Goal: Task Accomplishment & Management: Use online tool/utility

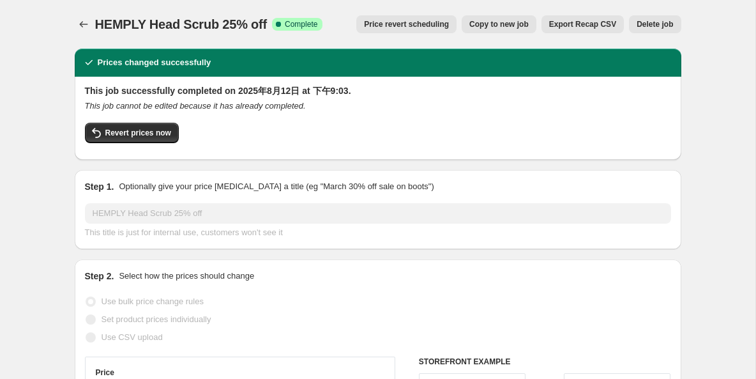
select select "percentage"
click at [86, 20] on icon "Price change jobs" at bounding box center [83, 24] width 13 height 13
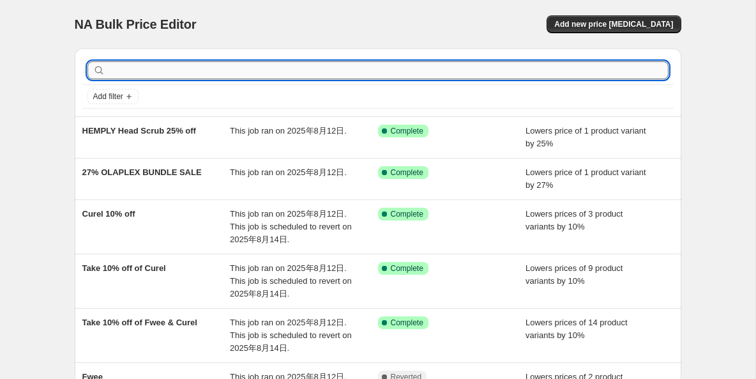
click at [239, 73] on input "text" at bounding box center [388, 70] width 561 height 18
type input "tonymoly"
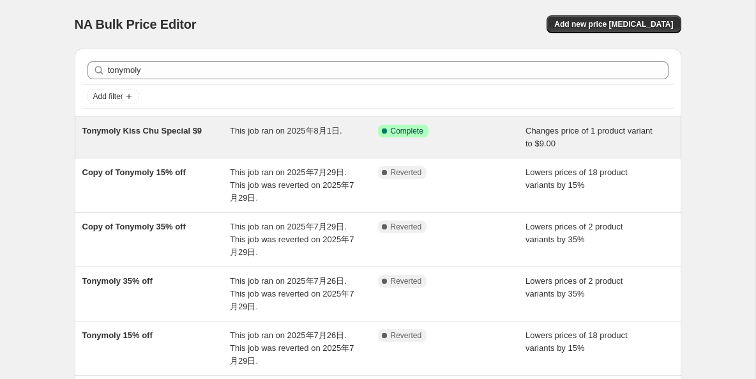
click at [181, 133] on span "Tonymoly Kiss Chu Special $9" at bounding box center [142, 131] width 120 height 10
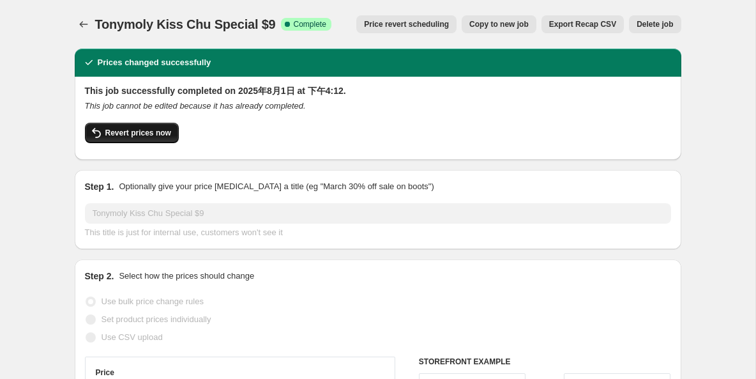
click at [132, 130] on span "Revert prices now" at bounding box center [138, 133] width 66 height 10
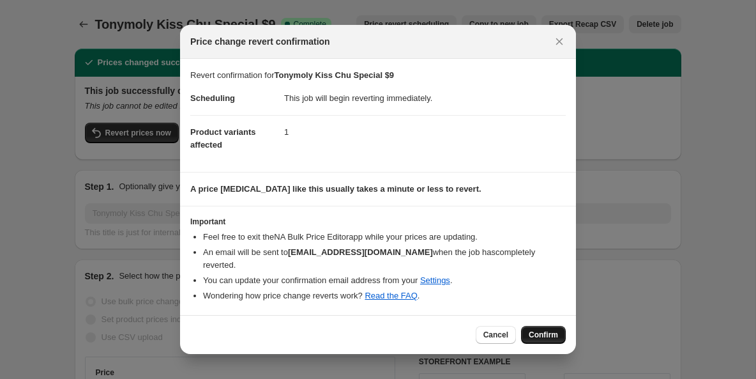
click at [545, 331] on span "Confirm" at bounding box center [543, 334] width 29 height 10
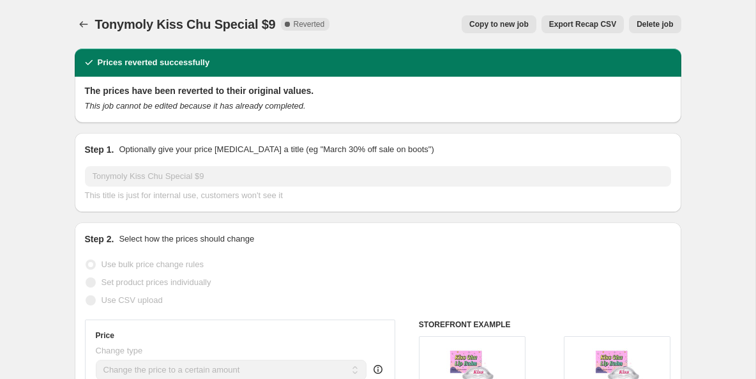
click at [500, 26] on span "Copy to new job" at bounding box center [498, 24] width 59 height 10
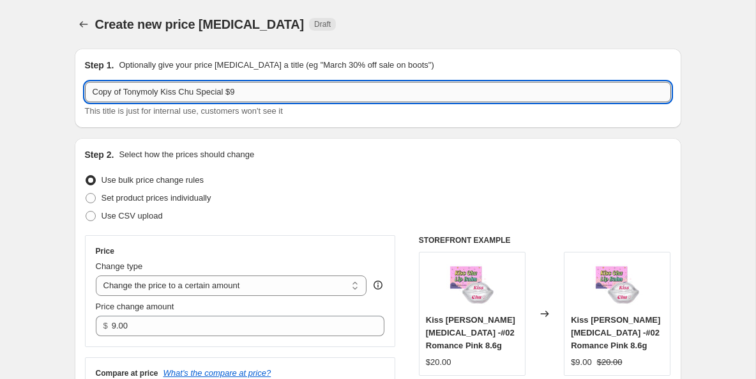
scroll to position [5, 0]
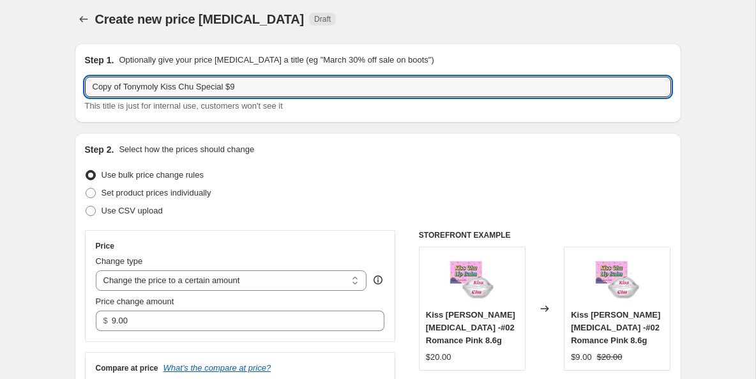
drag, startPoint x: 126, startPoint y: 93, endPoint x: 67, endPoint y: 91, distance: 58.8
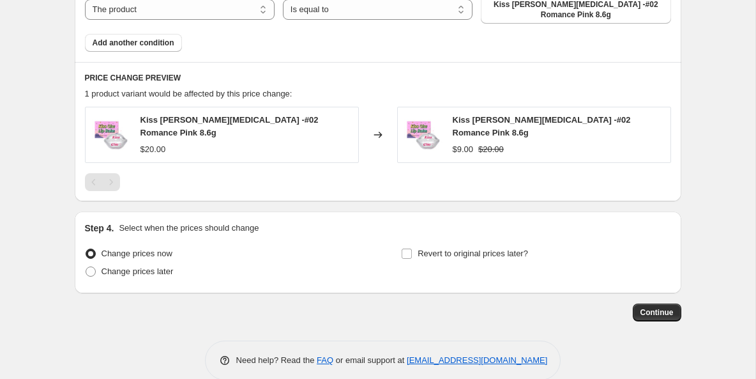
scroll to position [687, 0]
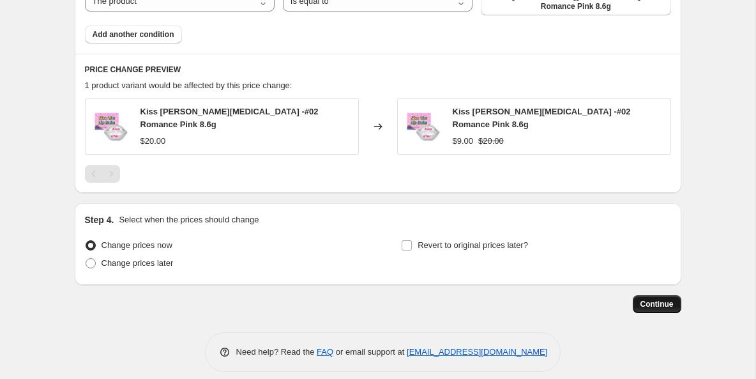
type input "Tonymoly Kiss Chu Special $9"
click at [644, 299] on span "Continue" at bounding box center [656, 304] width 33 height 10
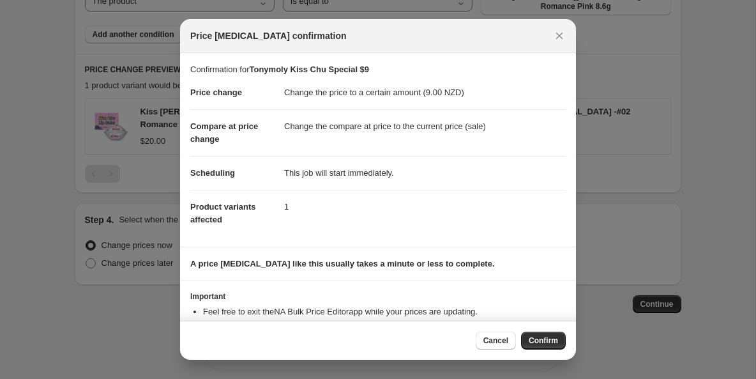
scroll to position [41, 0]
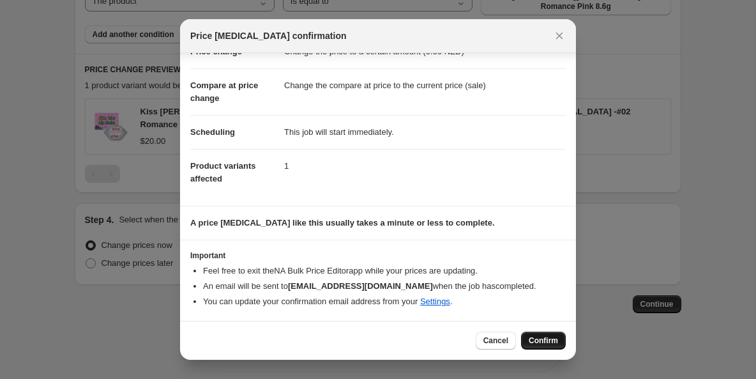
click at [550, 336] on span "Confirm" at bounding box center [543, 340] width 29 height 10
